Goal: Task Accomplishment & Management: Complete application form

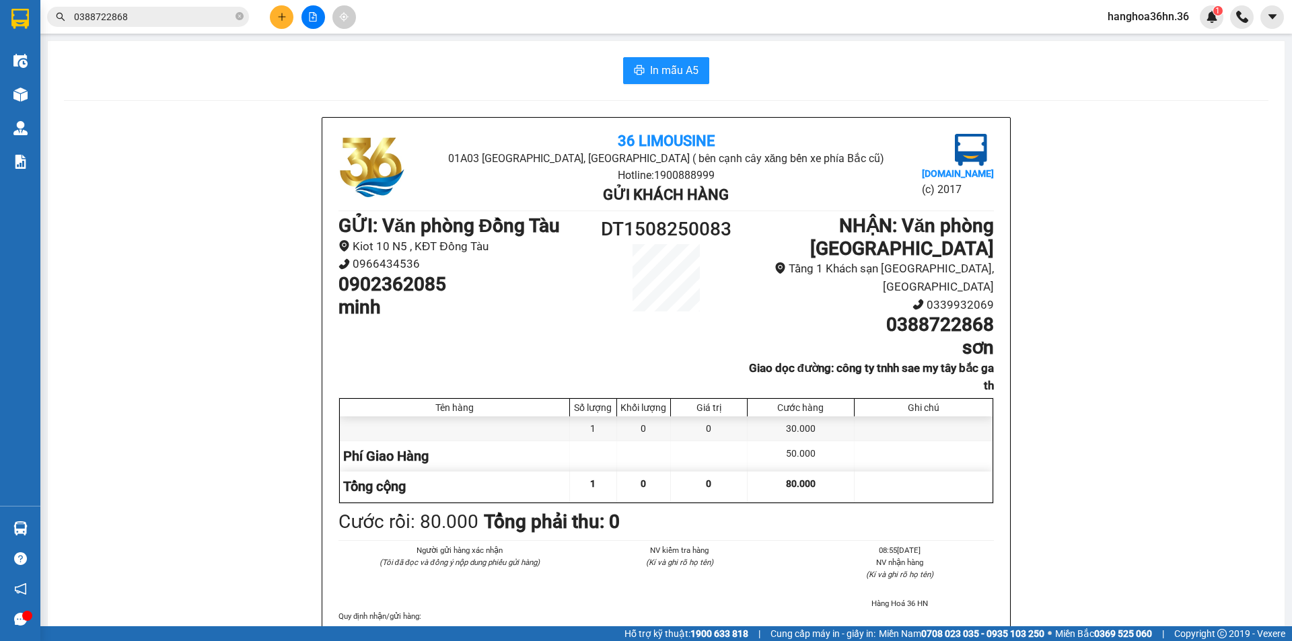
click at [278, 13] on icon "plus" at bounding box center [281, 16] width 9 height 9
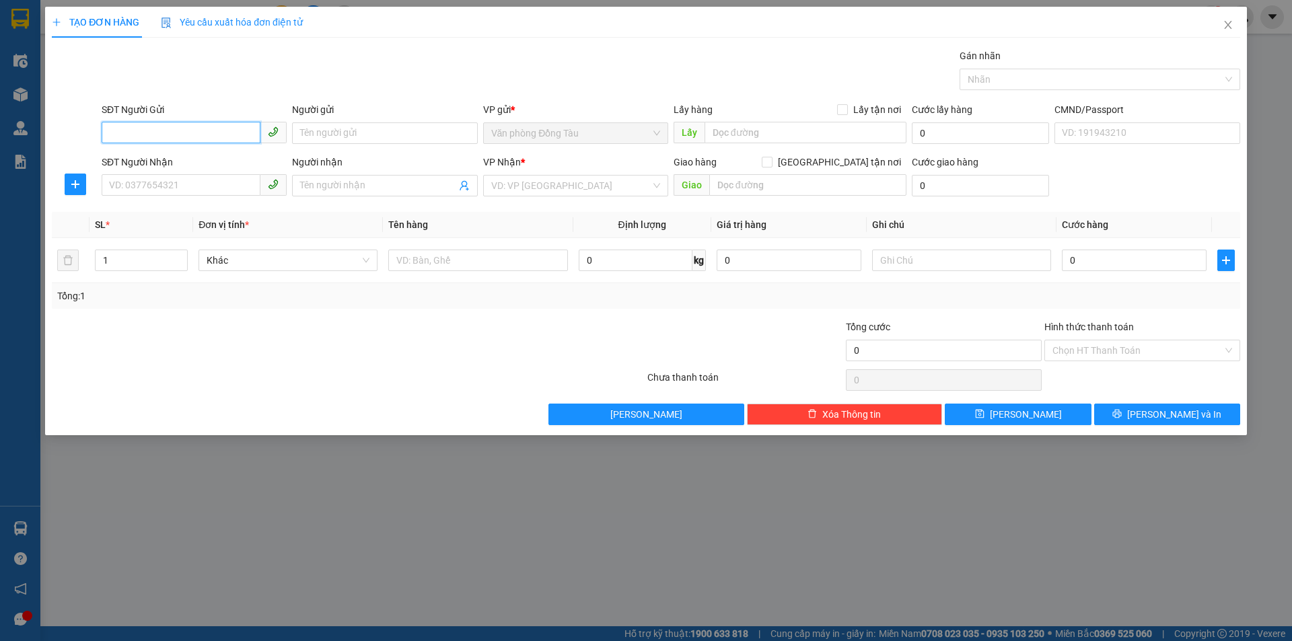
click at [154, 127] on input "SĐT Người Gửi" at bounding box center [181, 133] width 159 height 22
type input "0949773636"
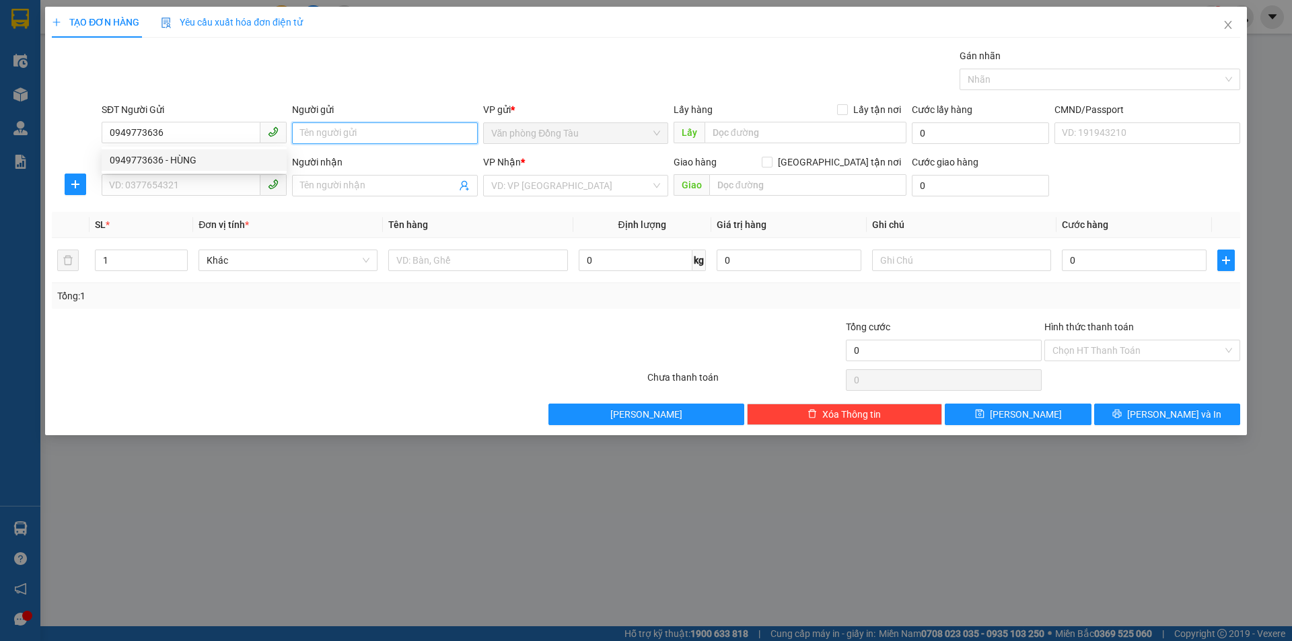
click at [364, 128] on input "Người gửi" at bounding box center [384, 133] width 185 height 22
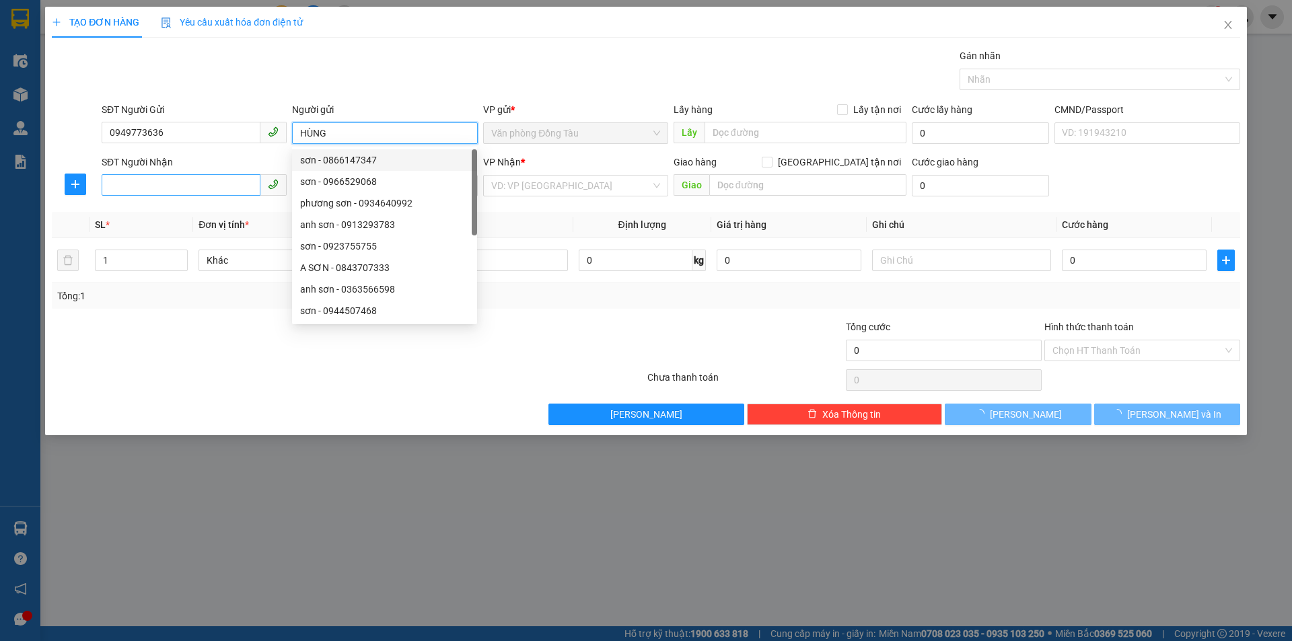
type input "HÙNG"
click at [148, 181] on input "SĐT Người Nhận" at bounding box center [181, 185] width 159 height 22
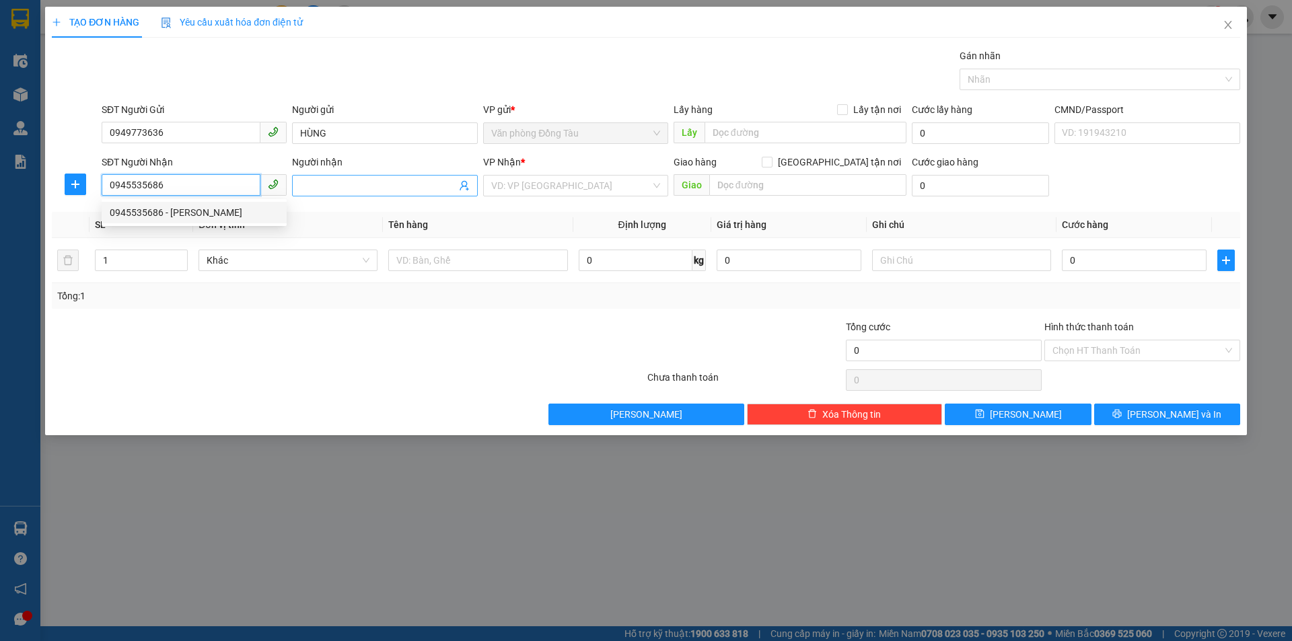
type input "0945535686"
click at [386, 182] on input "Người nhận" at bounding box center [377, 185] width 155 height 15
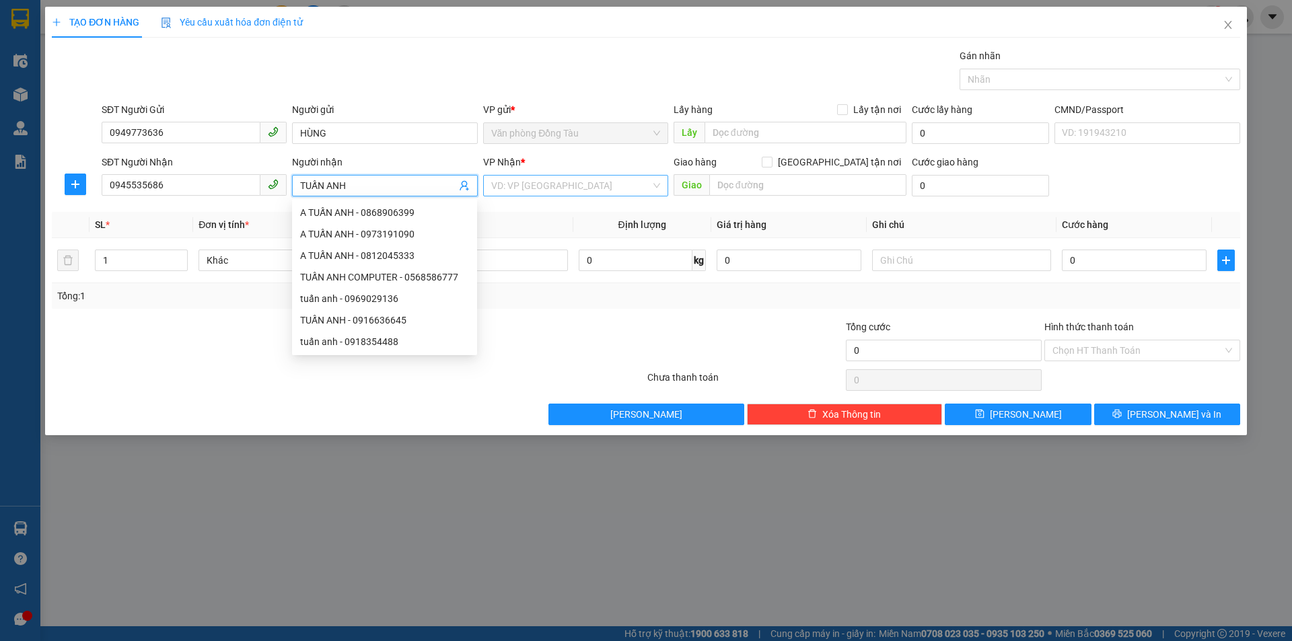
type input "TUẤN ANH"
click at [602, 190] on input "search" at bounding box center [570, 186] width 159 height 20
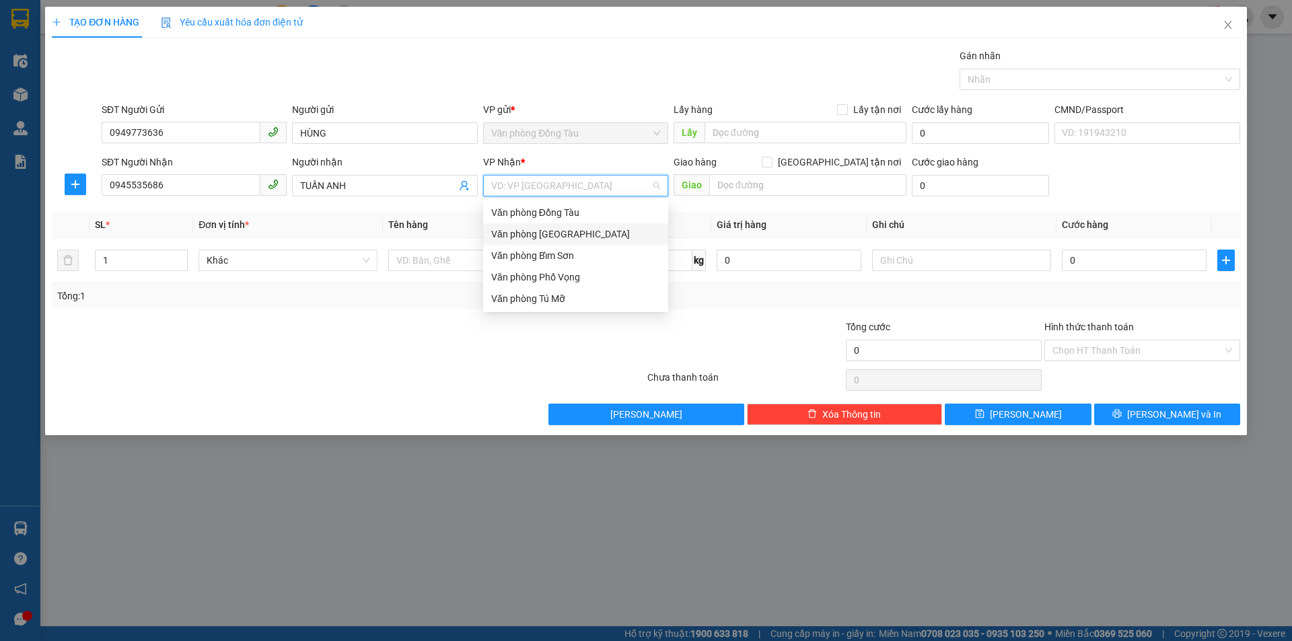
click at [554, 238] on div "Văn phòng [GEOGRAPHIC_DATA]" at bounding box center [575, 234] width 169 height 15
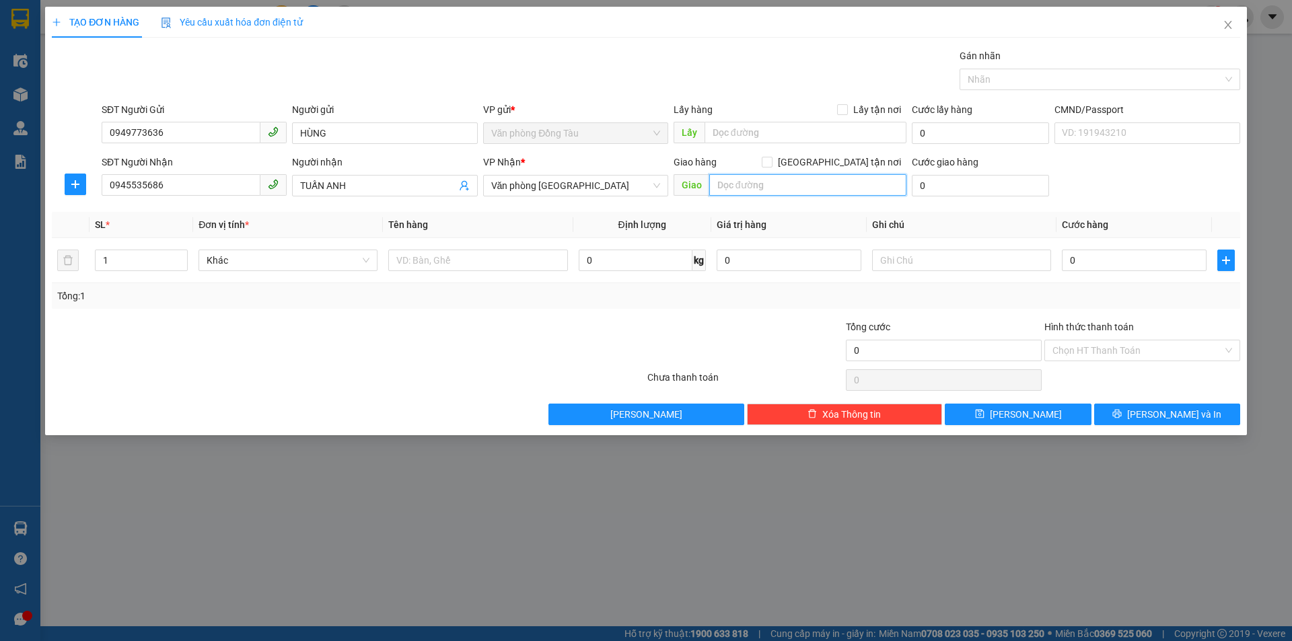
click at [826, 189] on input "text" at bounding box center [807, 185] width 197 height 22
drag, startPoint x: 1124, startPoint y: 260, endPoint x: 1122, endPoint y: 271, distance: 11.8
click at [1124, 259] on input "0" at bounding box center [1134, 261] width 145 height 22
type input "4"
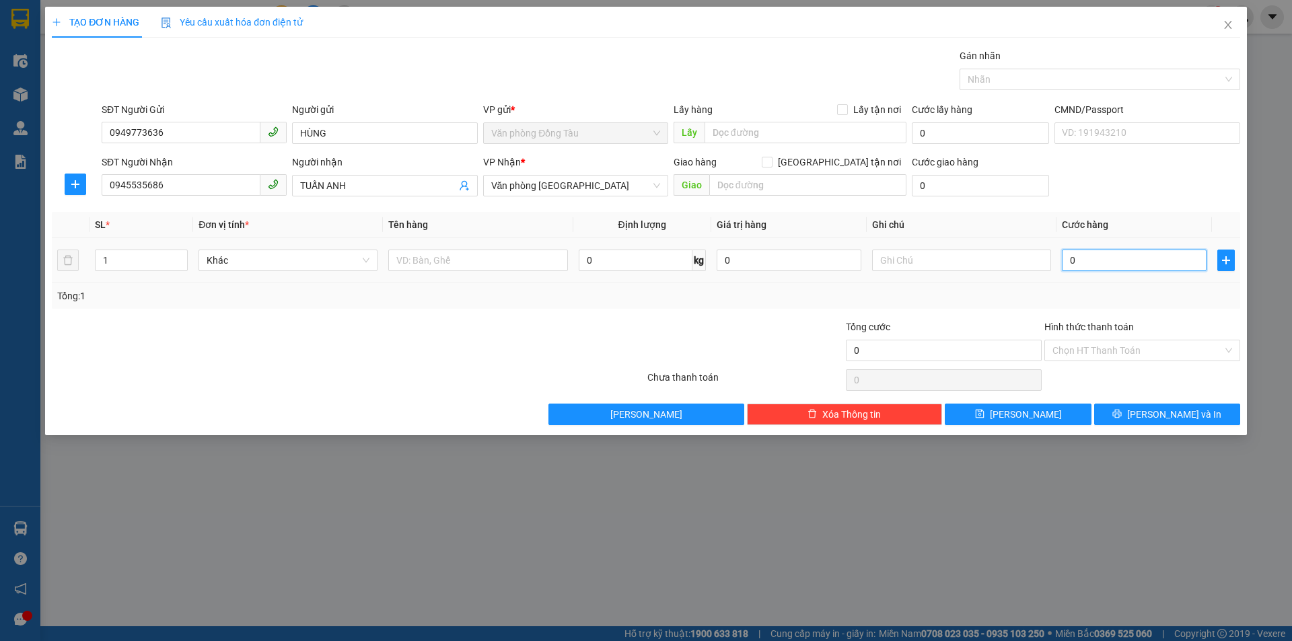
type input "4"
type input "40"
type input "400"
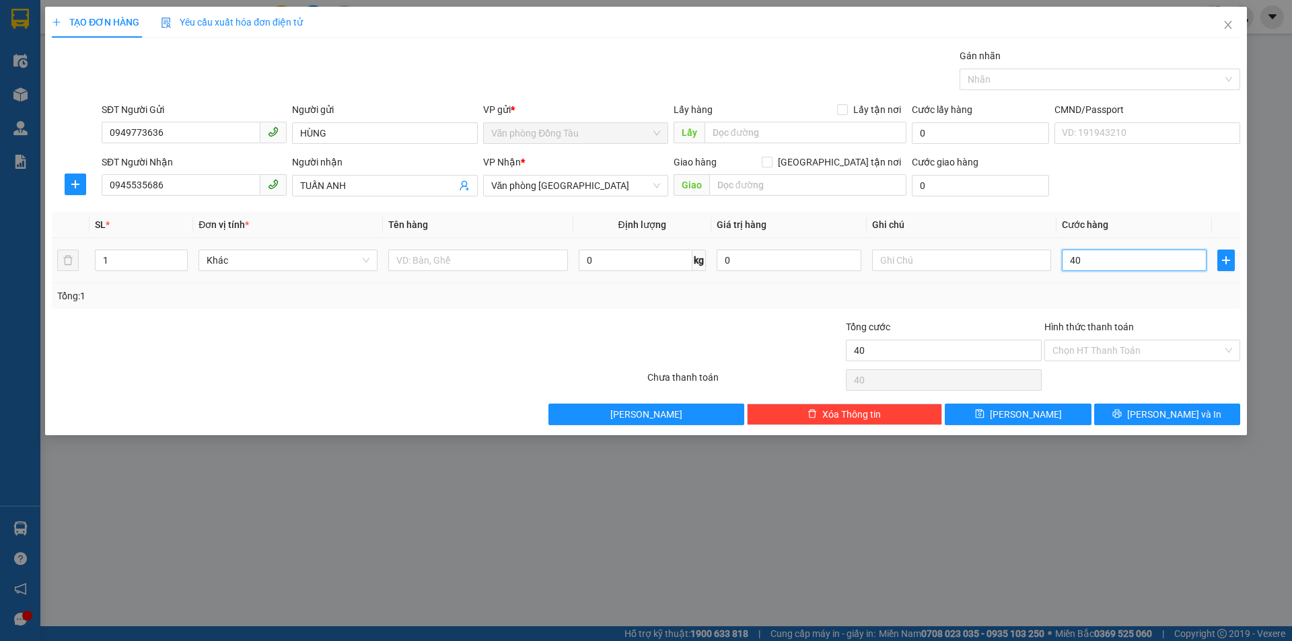
type input "400"
type input "4.000"
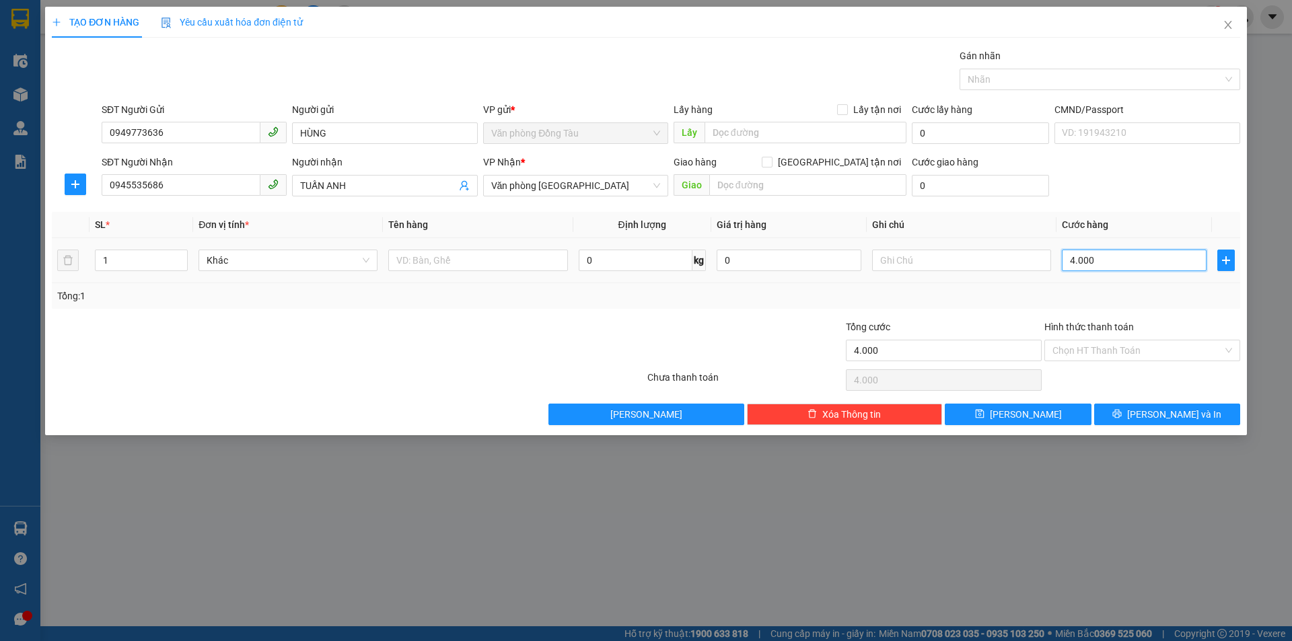
type input "40.000"
type input "4.000"
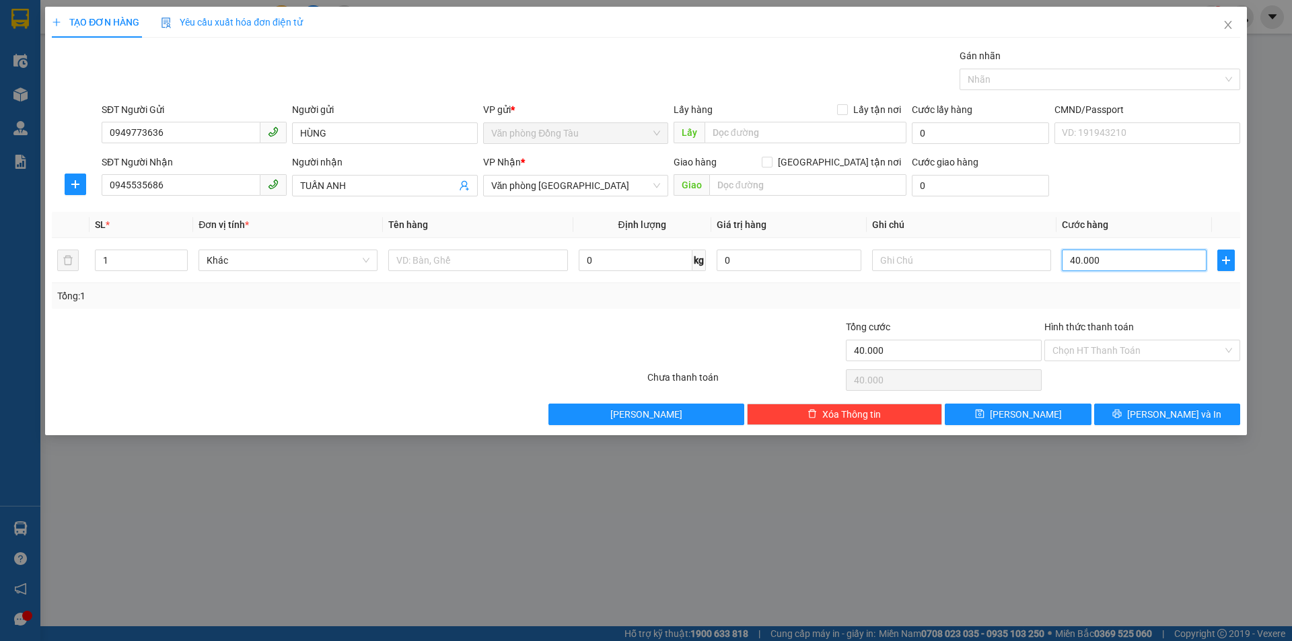
type input "4.000"
type input "0"
type input "04"
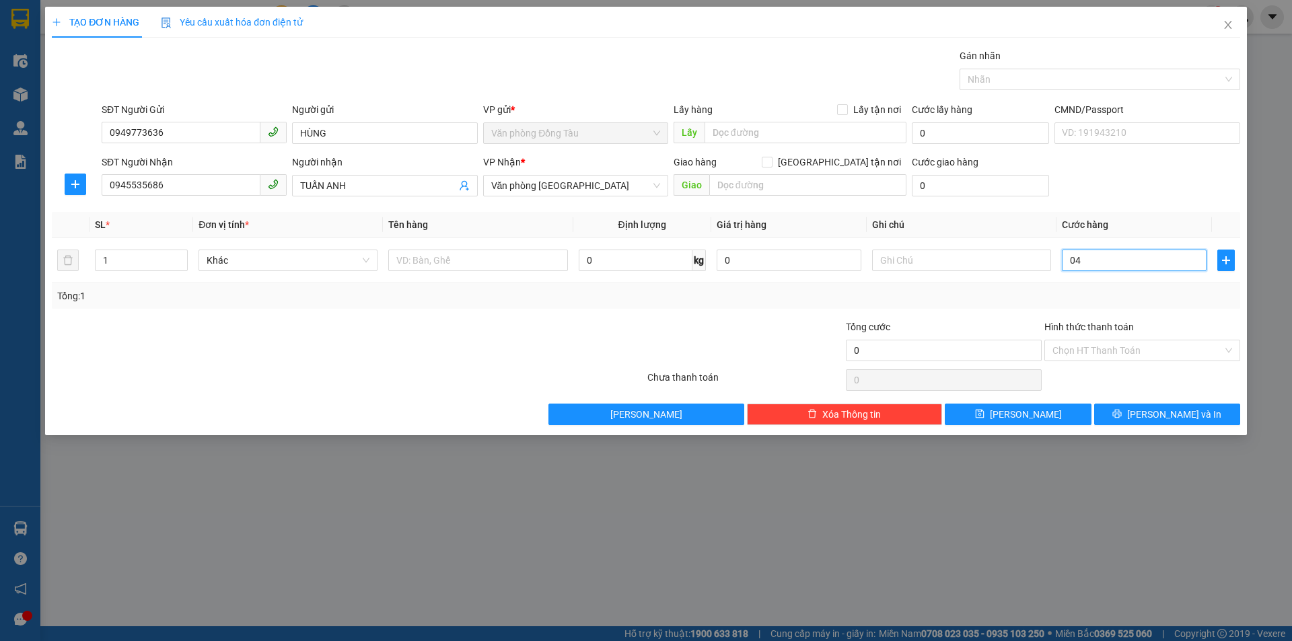
type input "4"
type input "0"
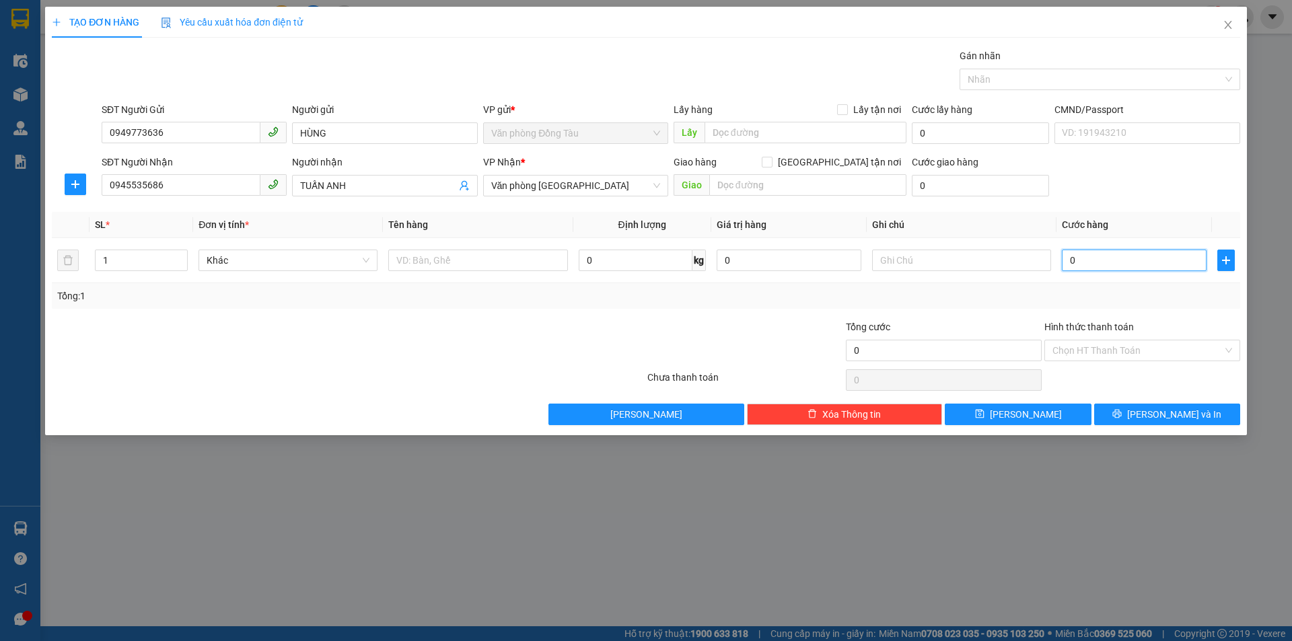
type input "03"
type input "3"
type input "0"
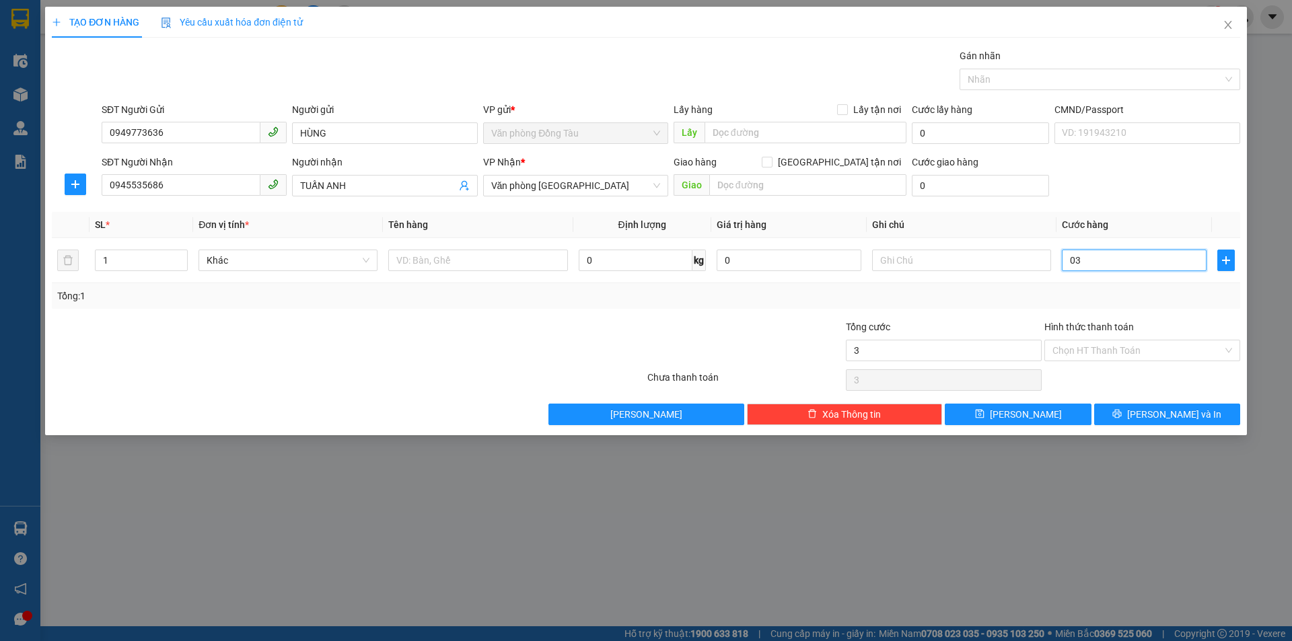
type input "0"
type input "30"
type input "300"
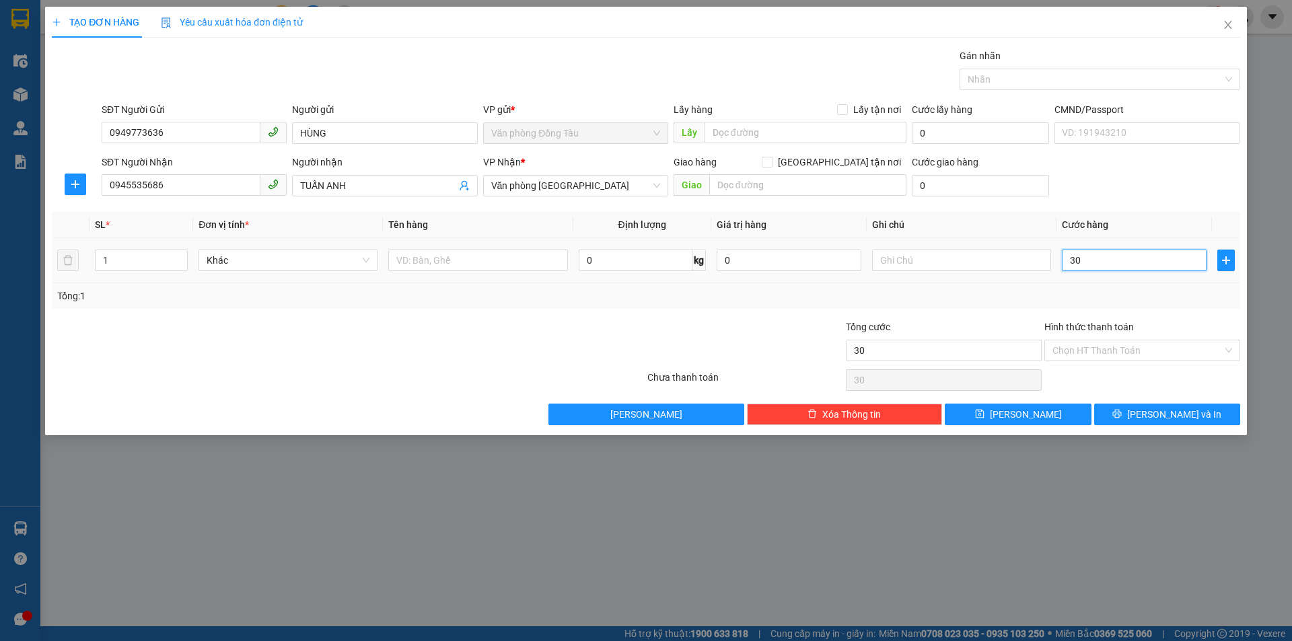
type input "300"
type input "3.000"
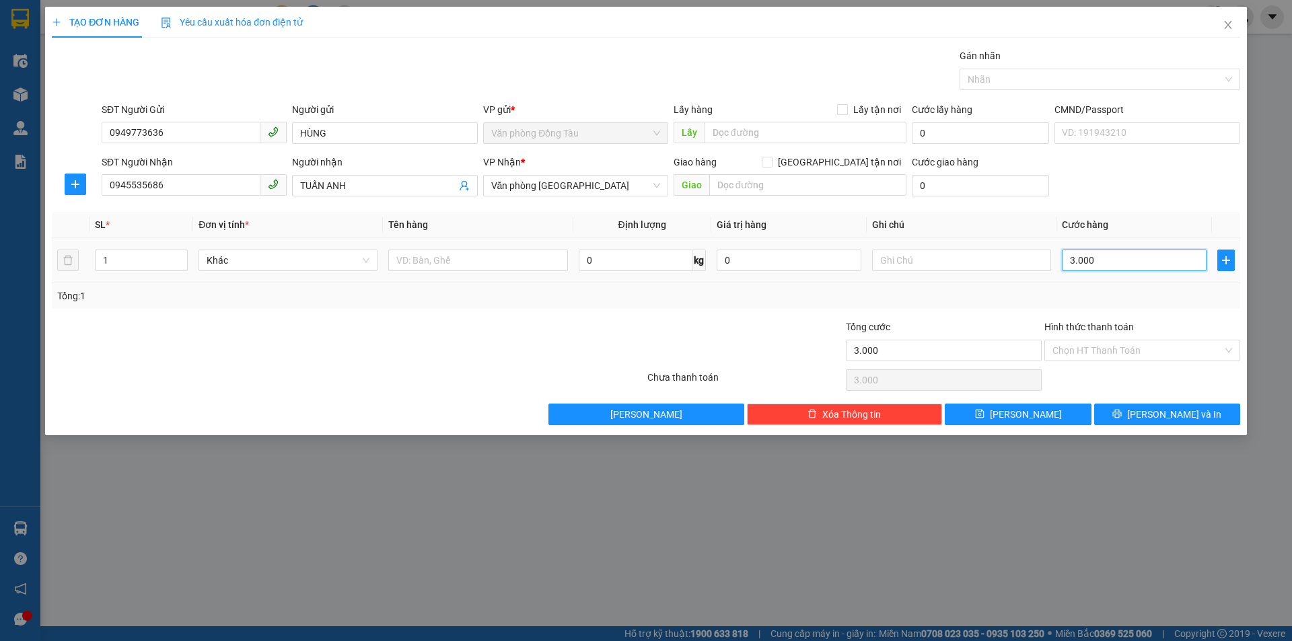
type input "30.000"
click at [929, 256] on input "text" at bounding box center [961, 261] width 179 height 22
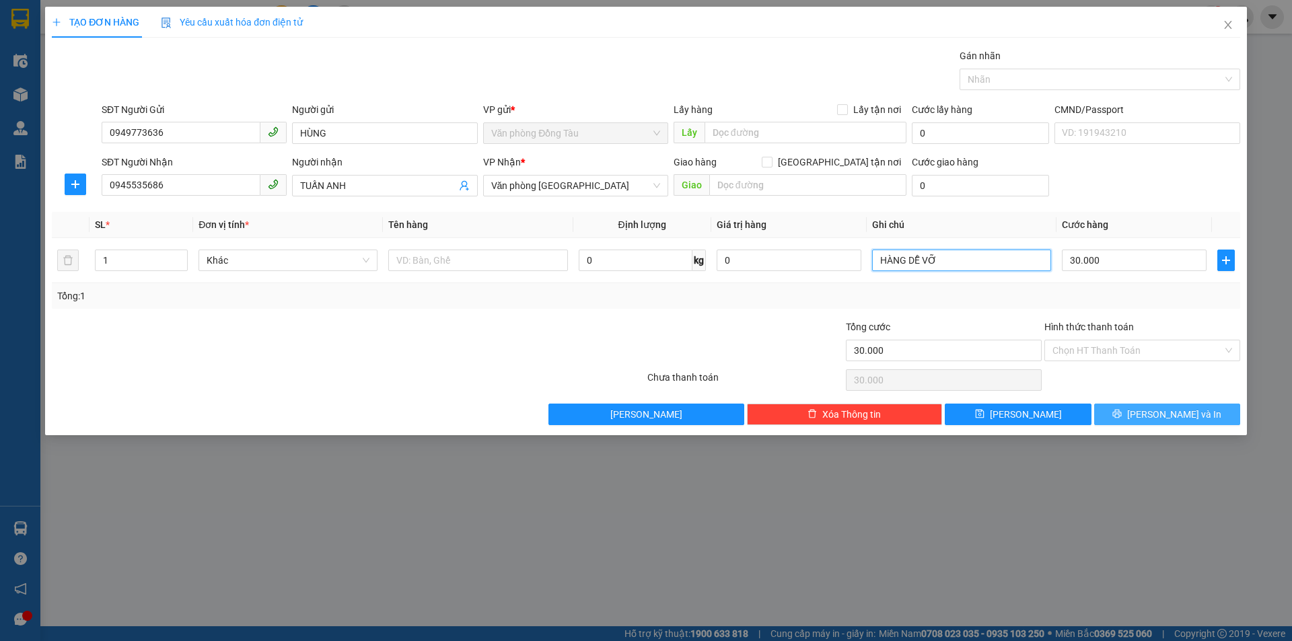
type input "HÀNG DỄ VỠ"
click at [1157, 419] on span "[PERSON_NAME] và In" at bounding box center [1174, 414] width 94 height 15
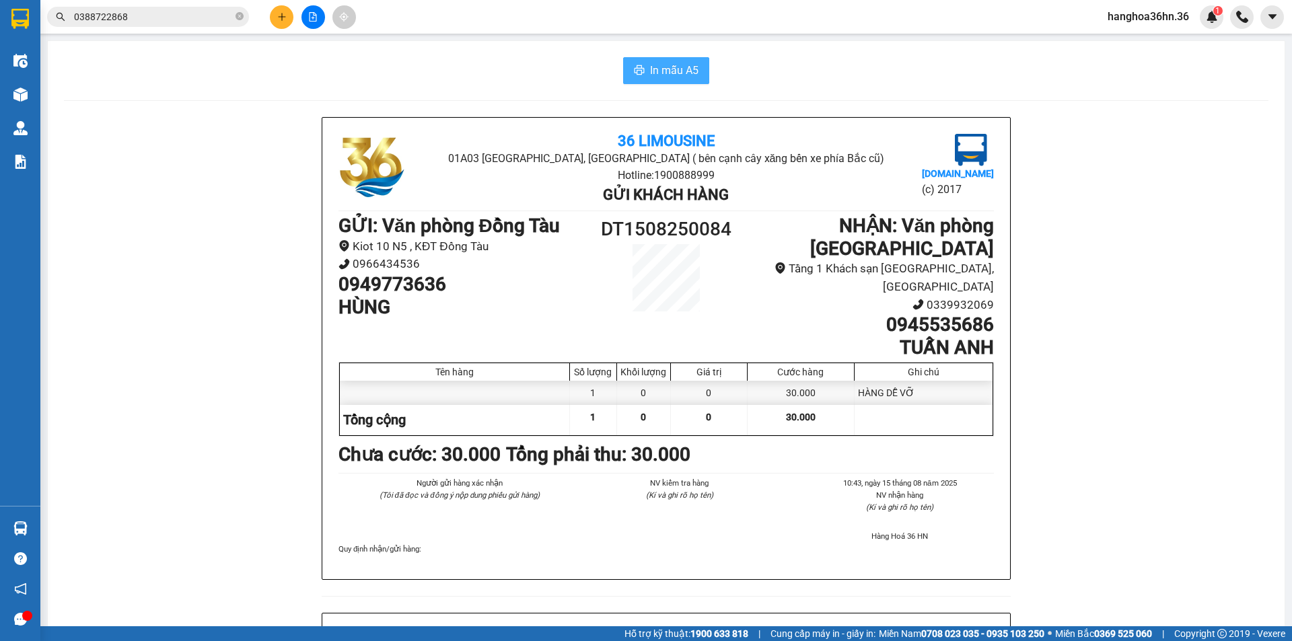
click at [653, 72] on span "In mẫu A5" at bounding box center [674, 70] width 48 height 17
click at [665, 83] on button "In mẫu A5" at bounding box center [666, 70] width 86 height 27
click at [287, 26] on button at bounding box center [282, 17] width 24 height 24
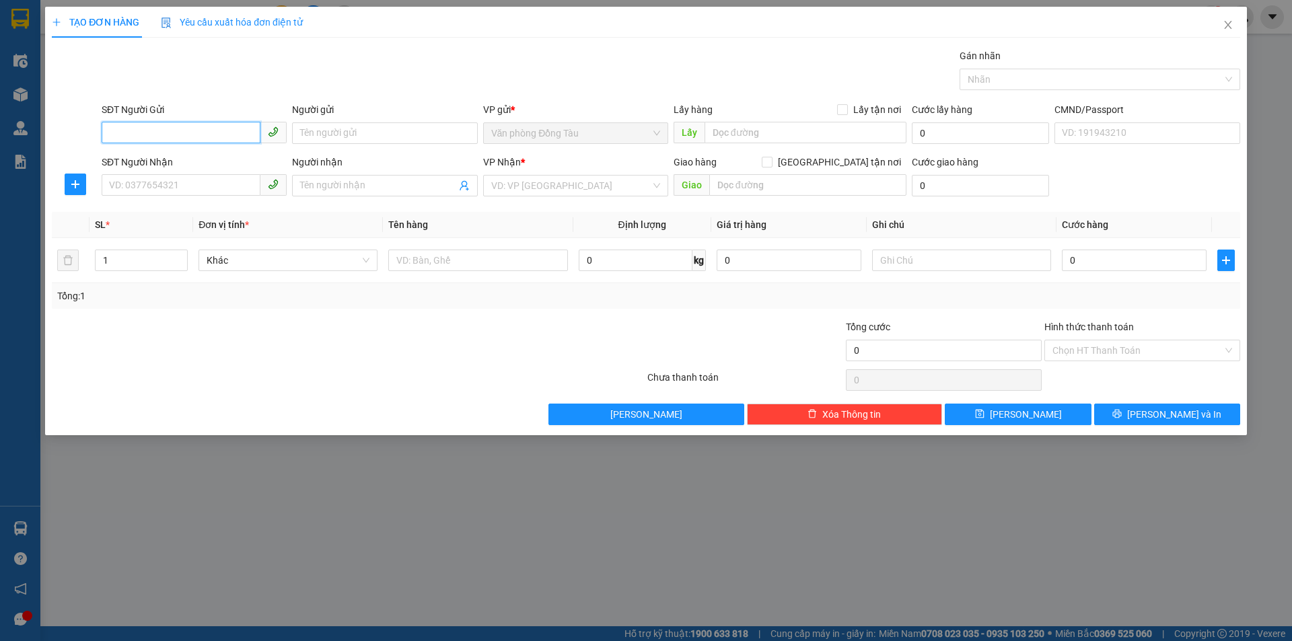
click at [209, 137] on input "SĐT Người Gửi" at bounding box center [181, 133] width 159 height 22
type input "0826220055"
click at [344, 141] on input "Người gửi" at bounding box center [384, 133] width 185 height 22
type input "THUÝ"
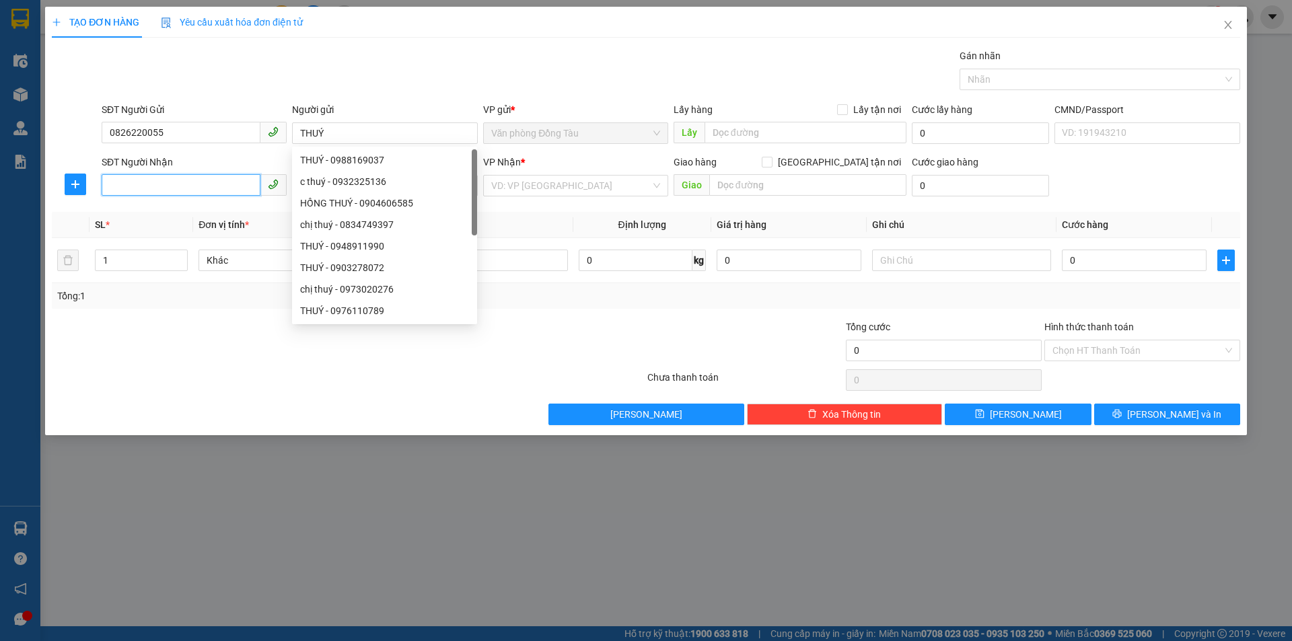
click at [215, 182] on input "SĐT Người Nhận" at bounding box center [181, 185] width 159 height 22
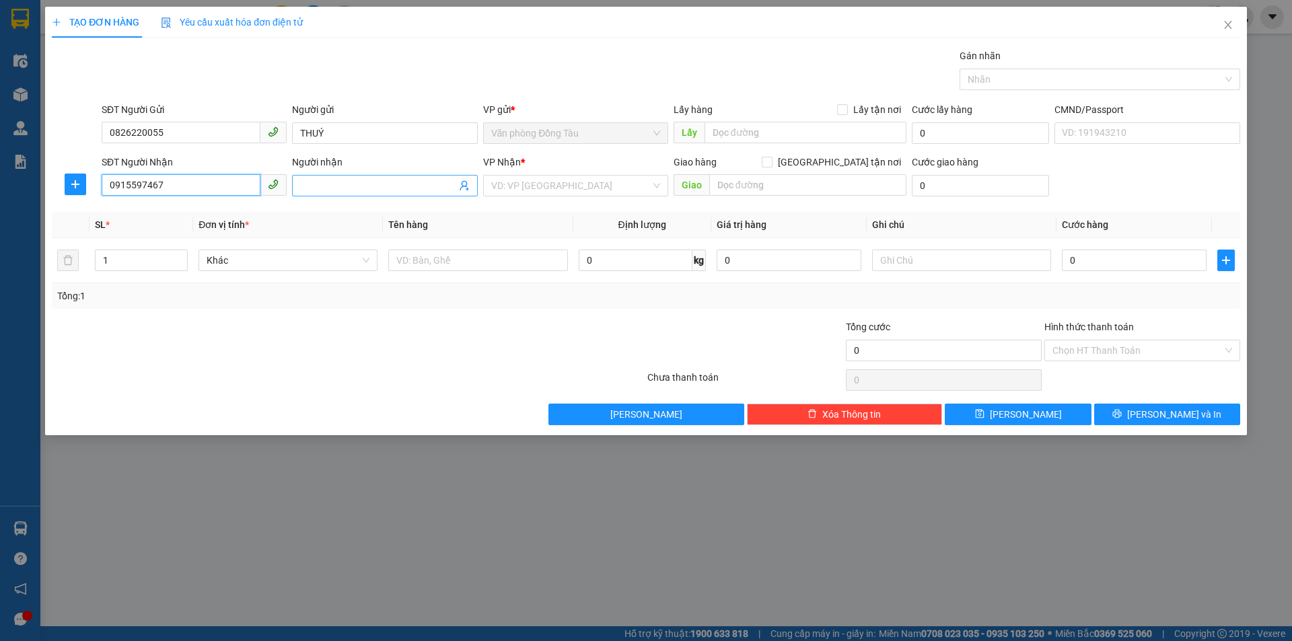
type input "0915597467"
click at [366, 191] on input "Người nhận" at bounding box center [377, 185] width 155 height 15
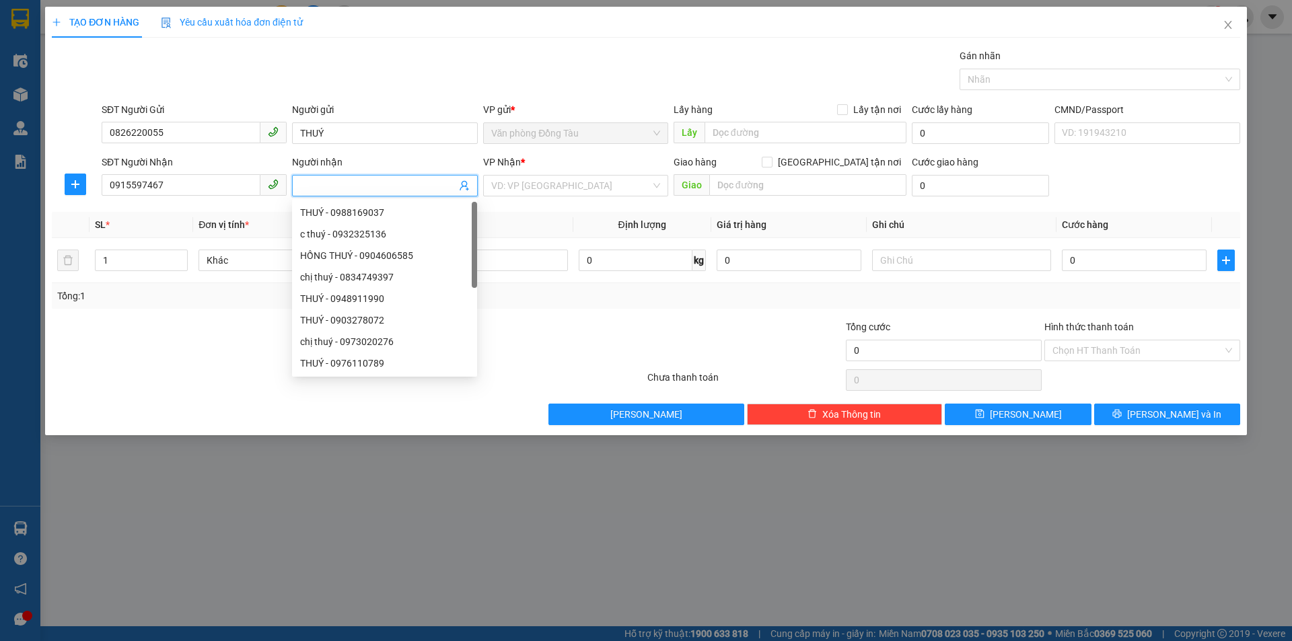
type input "D"
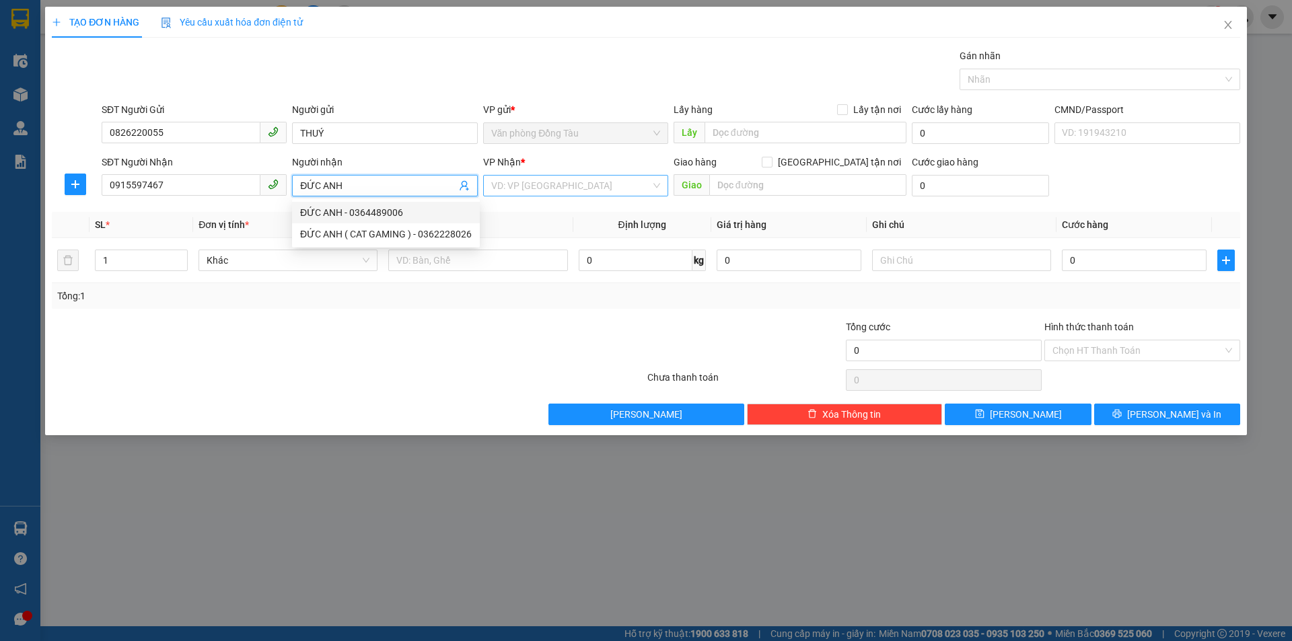
type input "ĐỨC ANH"
click at [581, 189] on input "search" at bounding box center [570, 186] width 159 height 20
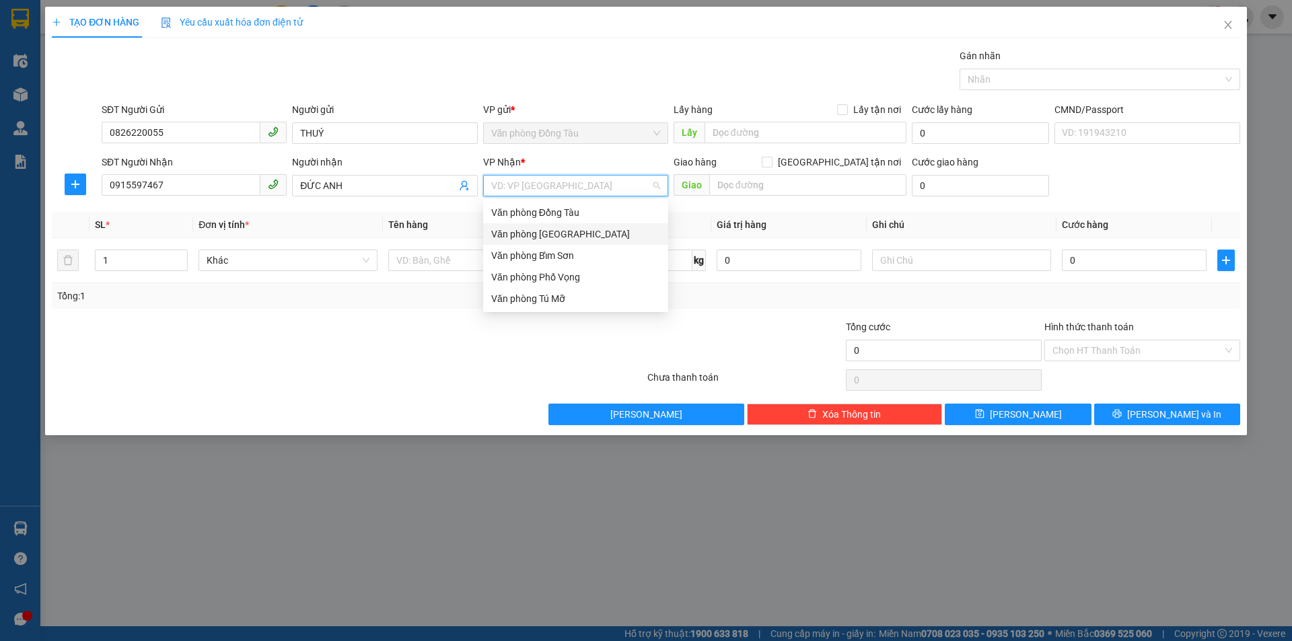
click at [571, 228] on div "Văn phòng [GEOGRAPHIC_DATA]" at bounding box center [575, 234] width 169 height 15
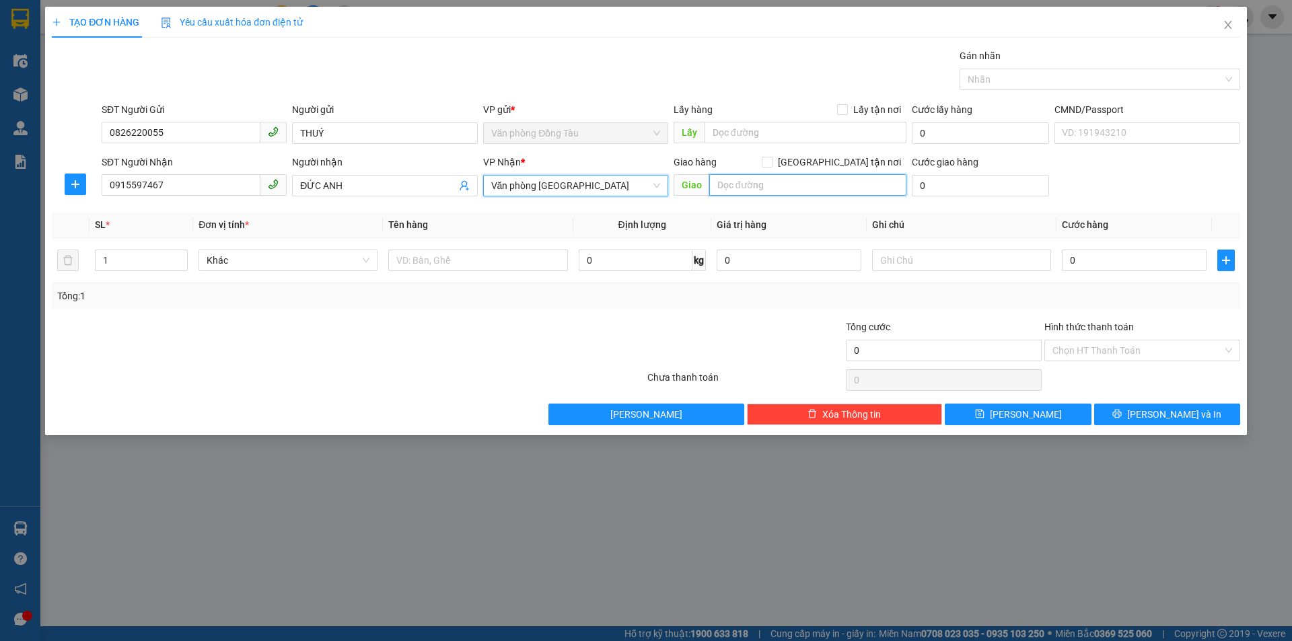
click at [789, 190] on input "text" at bounding box center [807, 185] width 197 height 22
type input "CTY HẢI ANH, Ô 19 MB 2056 [GEOGRAPHIC_DATA] , [GEOGRAPHIC_DATA]"
click at [952, 192] on input "0" at bounding box center [980, 186] width 137 height 22
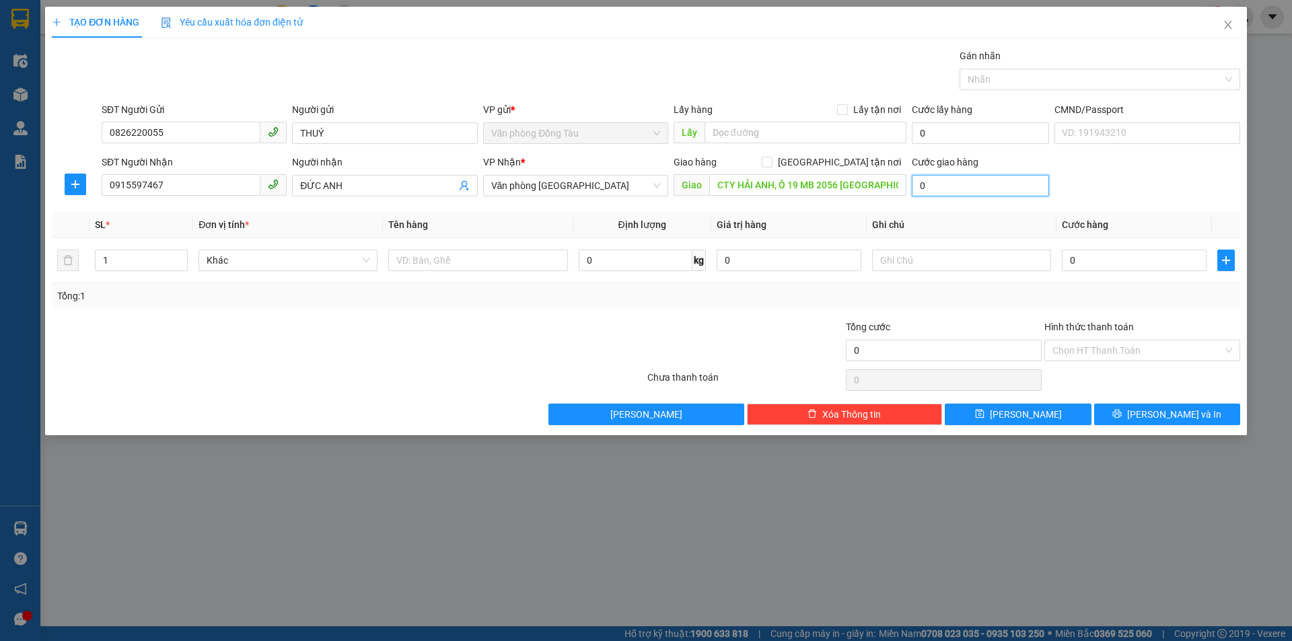
type input "4"
type input "40"
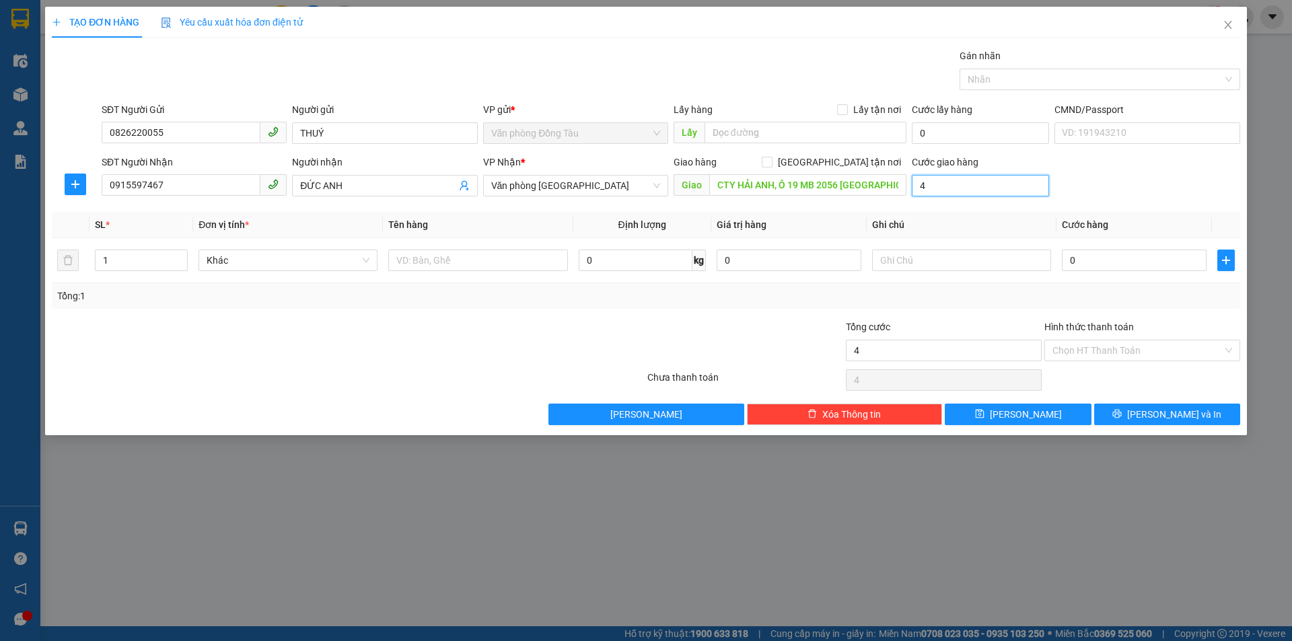
type input "40"
type input "400"
type input "4.000"
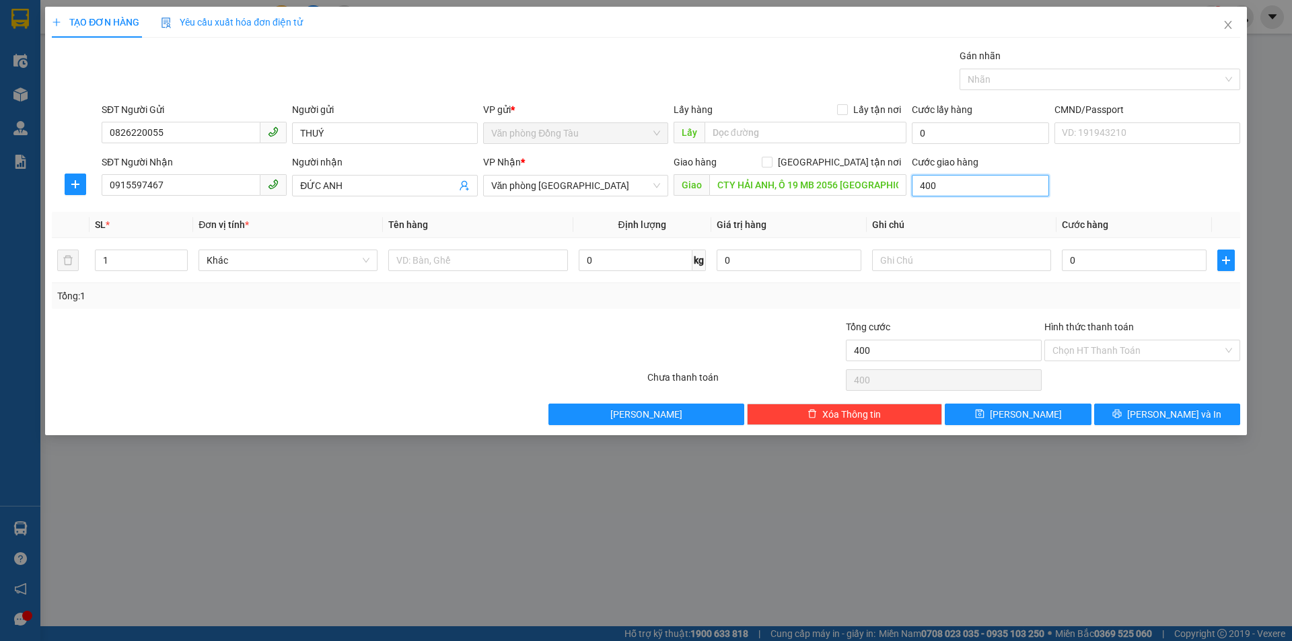
type input "4.000"
type input "40.000"
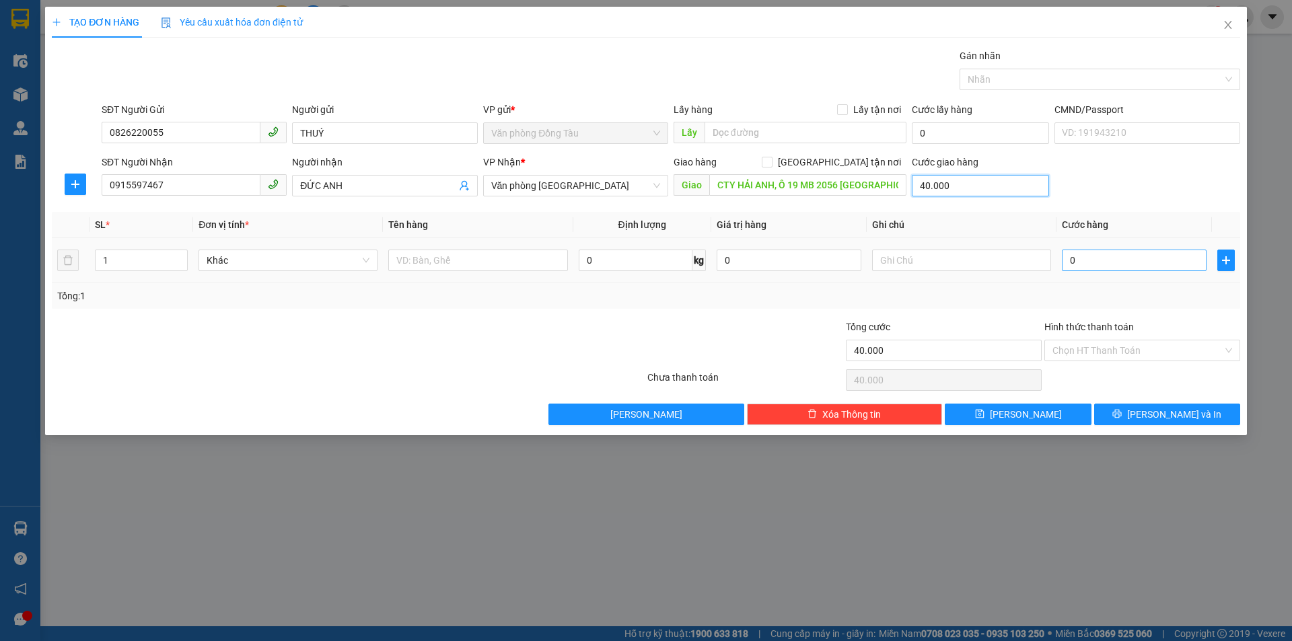
type input "40.000"
click at [1101, 257] on input "0" at bounding box center [1134, 261] width 145 height 22
type input "3"
type input "40.003"
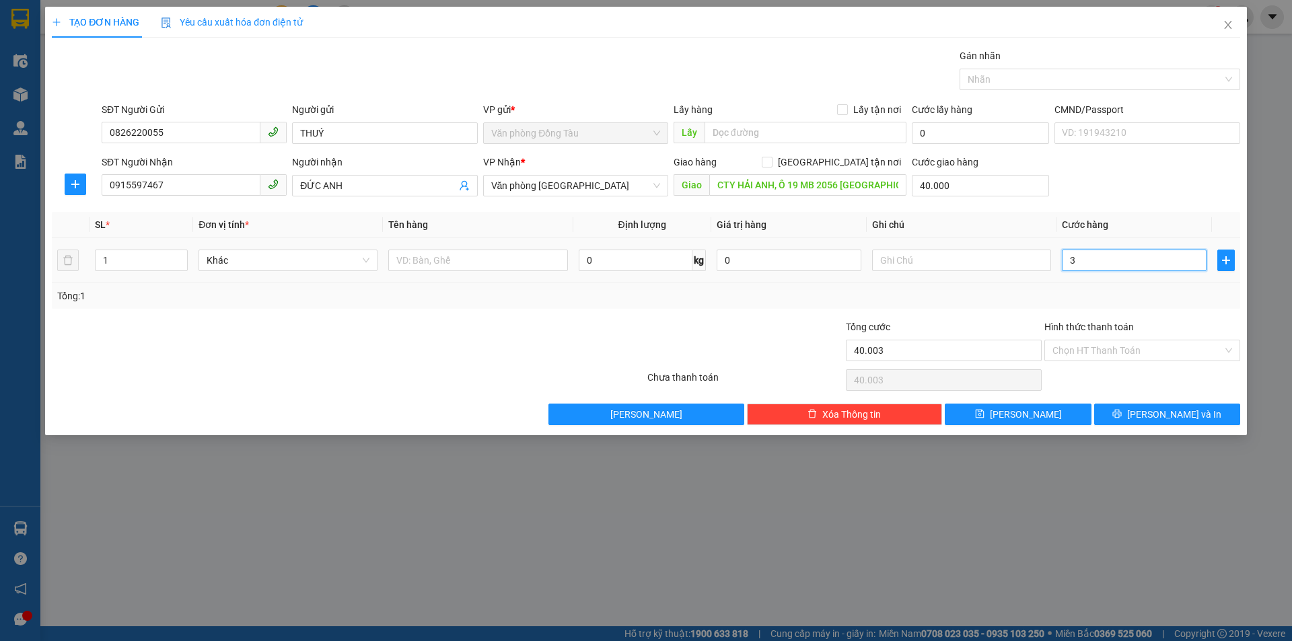
type input "30"
type input "40.030"
type input "300"
type input "40.300"
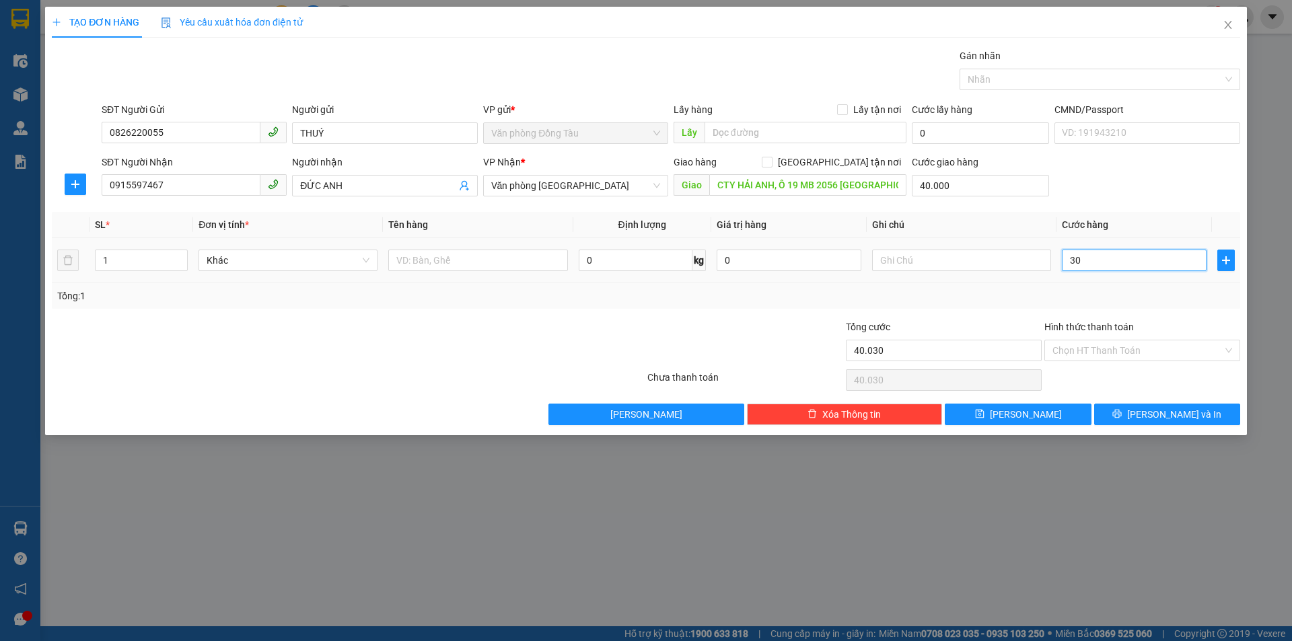
type input "40.300"
type input "3.000"
type input "43.000"
type input "30.000"
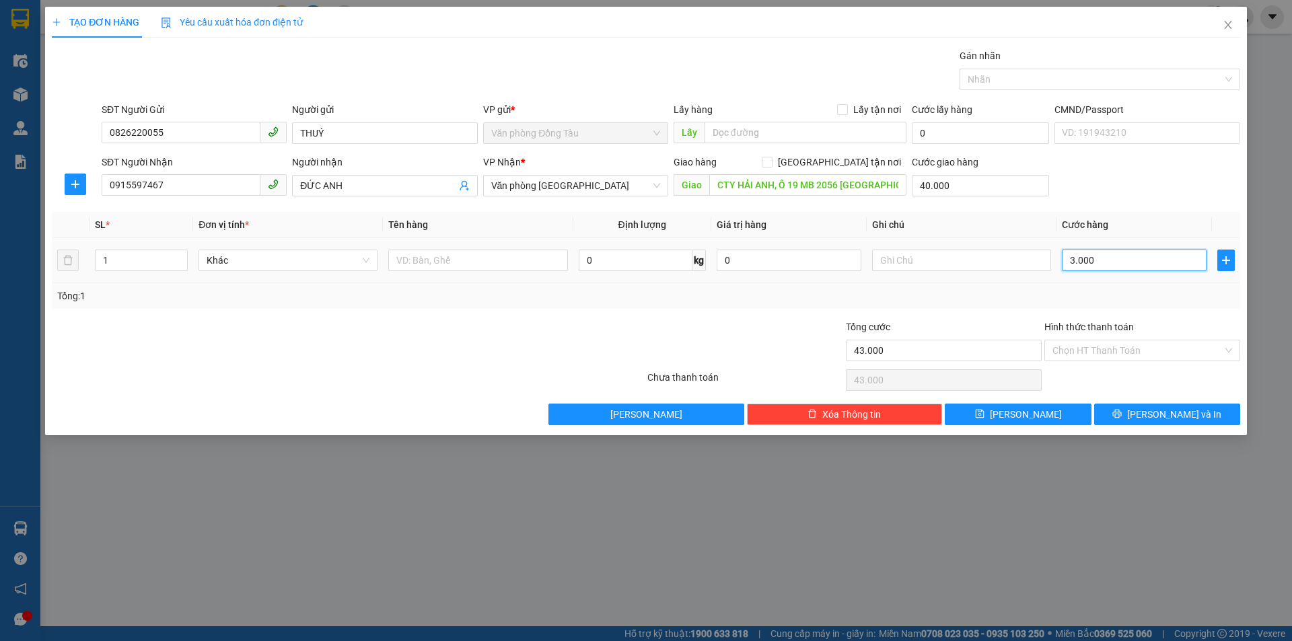
type input "70.000"
type input "30.000"
click at [413, 76] on div "Gán nhãn Nhãn" at bounding box center [671, 71] width 1144 height 47
click at [1157, 412] on span "[PERSON_NAME] và In" at bounding box center [1174, 414] width 94 height 15
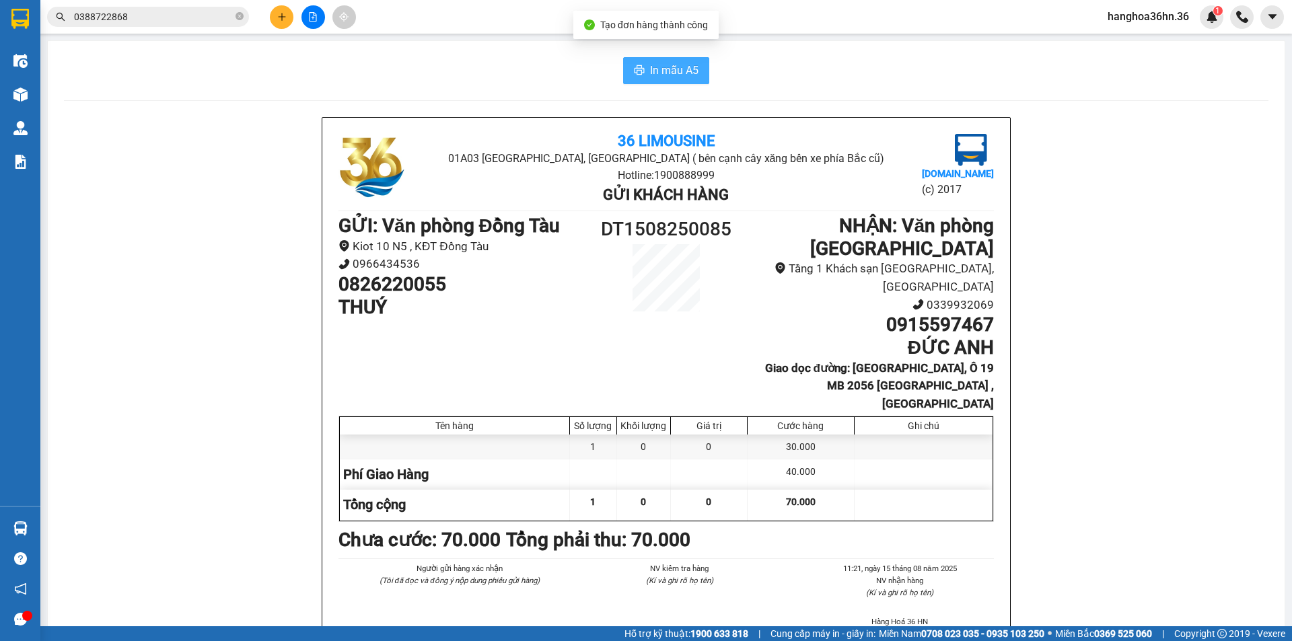
click at [658, 73] on span "In mẫu A5" at bounding box center [674, 70] width 48 height 17
